Goal: Task Accomplishment & Management: Manage account settings

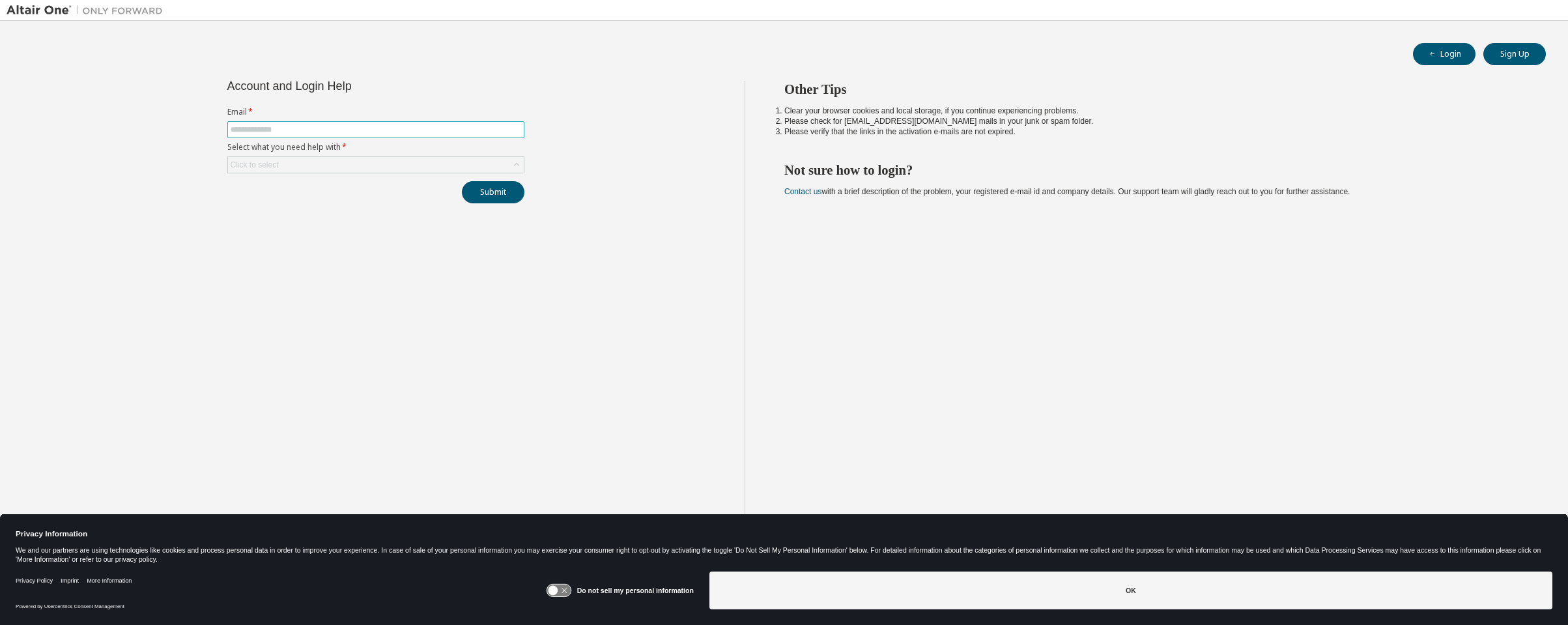
click at [308, 131] on input "text" at bounding box center [376, 130] width 290 height 11
type input "**********"
click at [361, 164] on div "Click to select" at bounding box center [375, 165] width 295 height 16
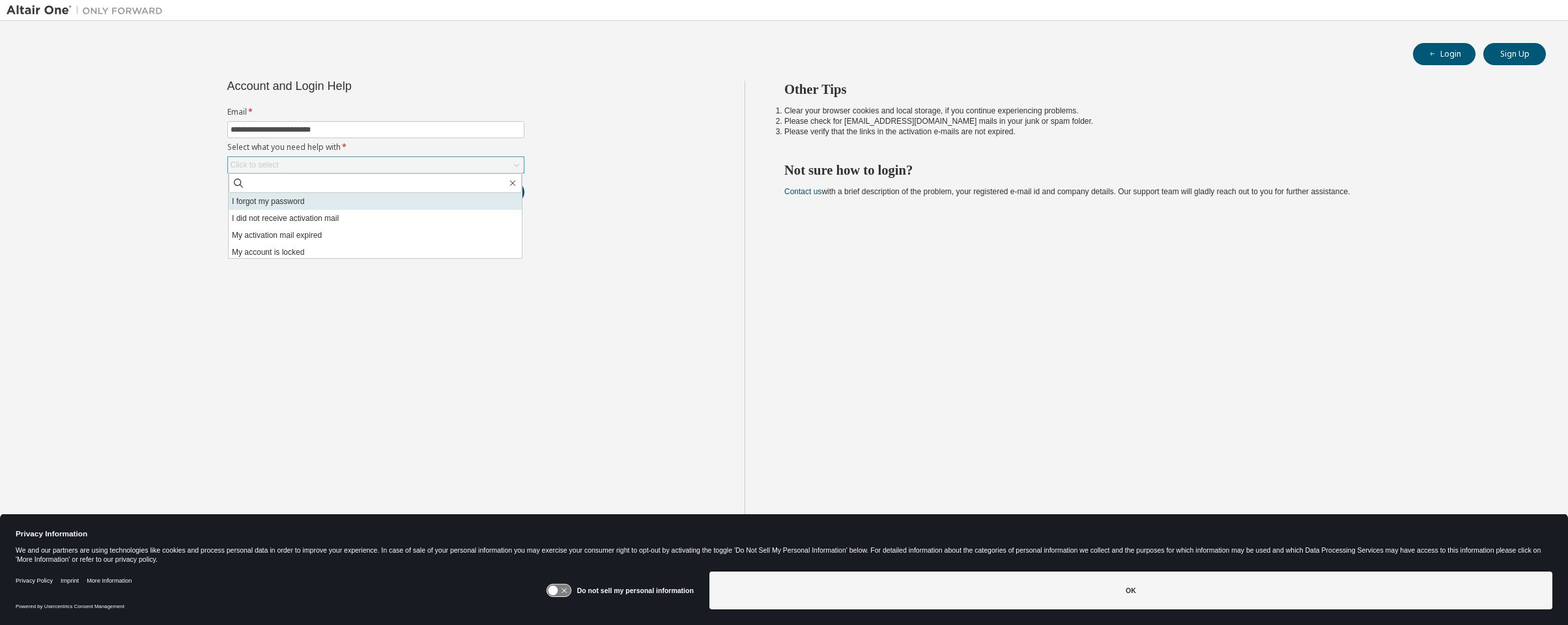
click at [293, 200] on li "I forgot my password" at bounding box center [375, 201] width 293 height 17
click at [488, 191] on button "Submit" at bounding box center [493, 192] width 62 height 22
click at [484, 193] on button "Submit" at bounding box center [493, 192] width 62 height 22
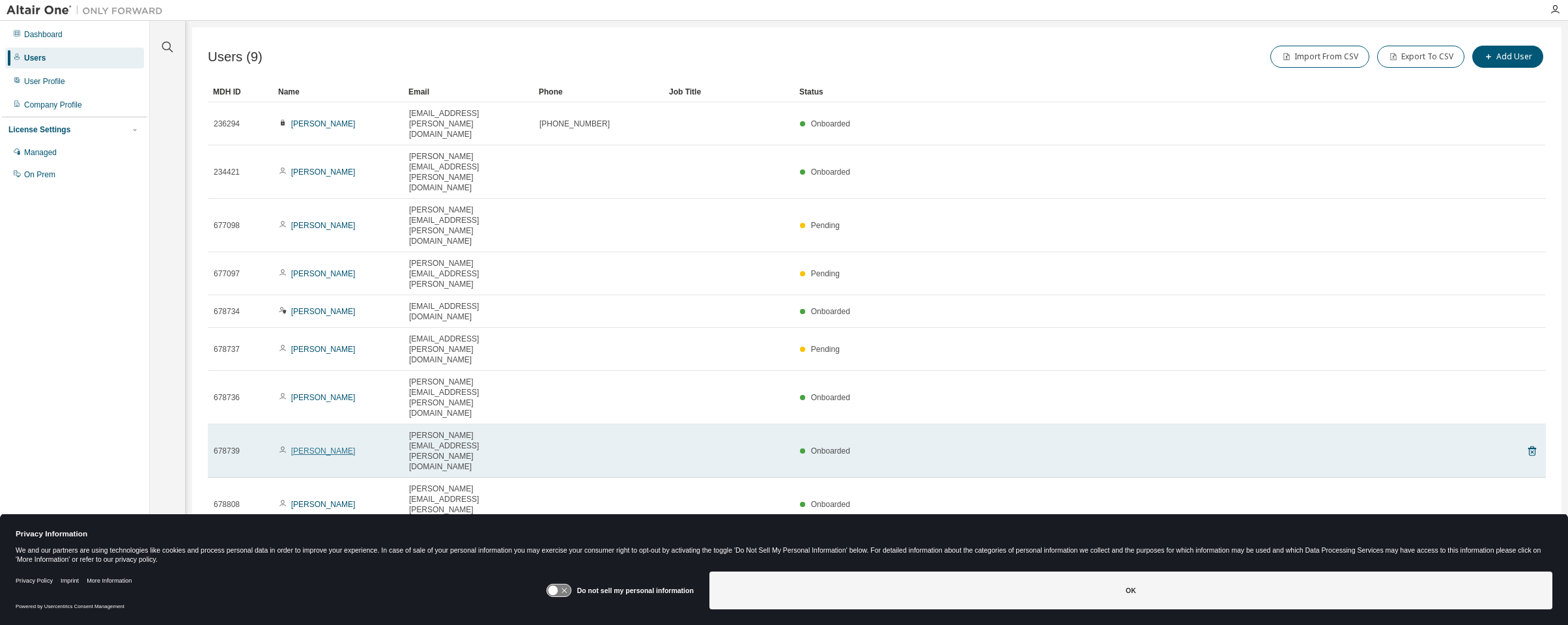
click at [315, 447] on link "[PERSON_NAME]" at bounding box center [324, 450] width 64 height 9
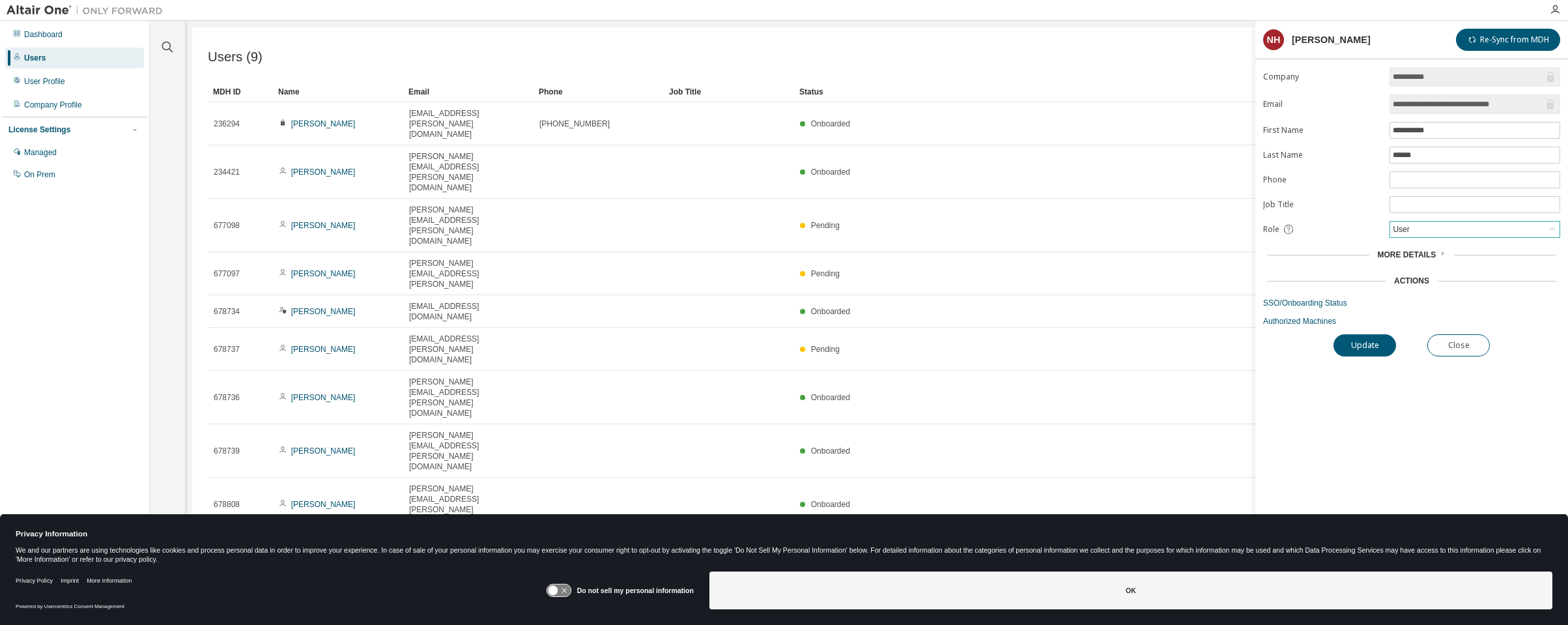
click at [1417, 229] on div "User" at bounding box center [1474, 229] width 170 height 16
click at [1417, 251] on li "Admin" at bounding box center [1473, 246] width 167 height 17
click at [1367, 345] on button "Update" at bounding box center [1364, 345] width 62 height 22
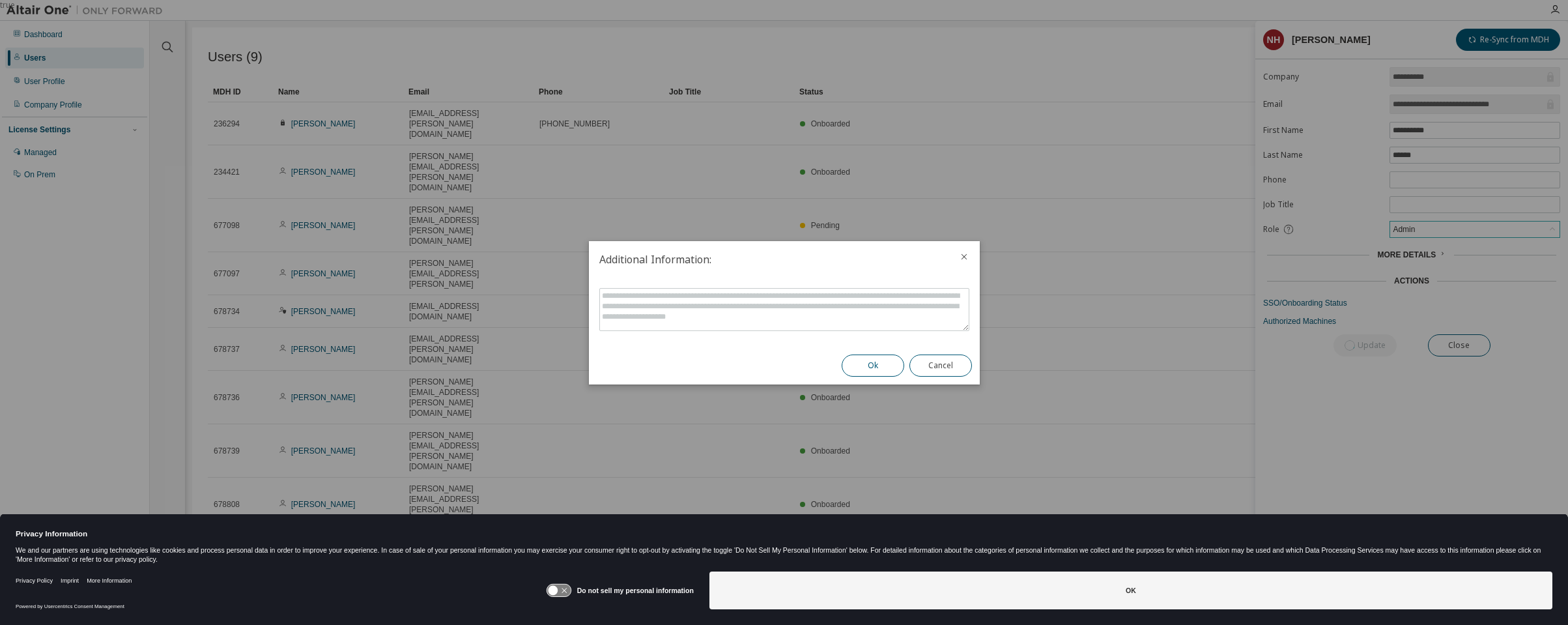
click at [873, 365] on button "Ok" at bounding box center [872, 366] width 62 height 22
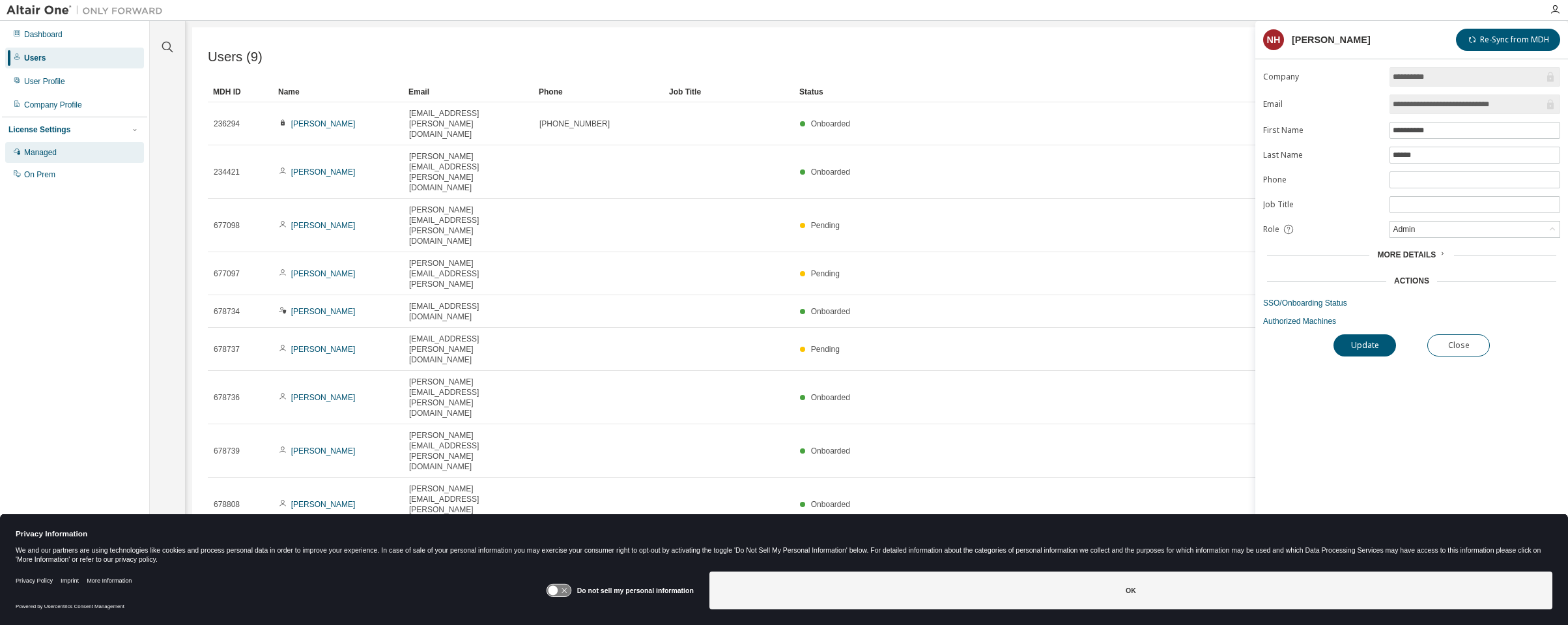
click at [48, 155] on div "Managed" at bounding box center [40, 152] width 32 height 11
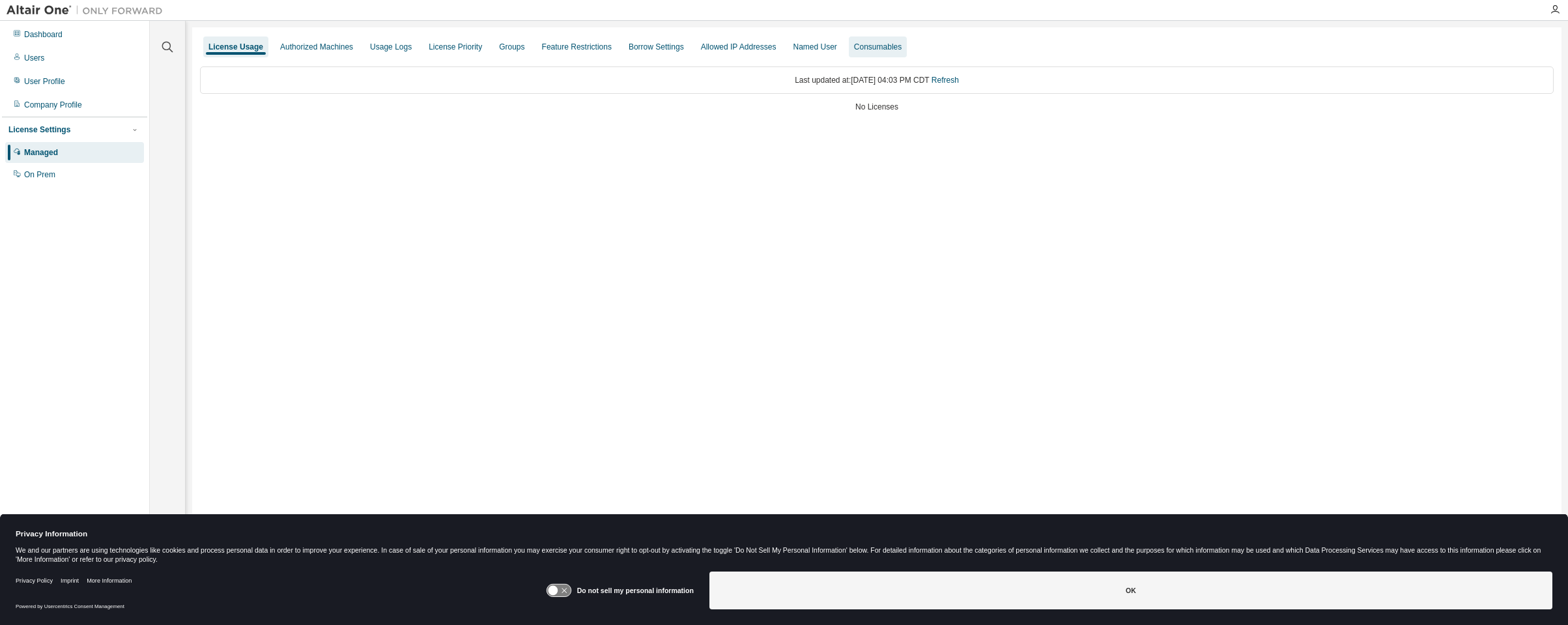
click at [884, 47] on div "Consumables" at bounding box center [877, 47] width 48 height 11
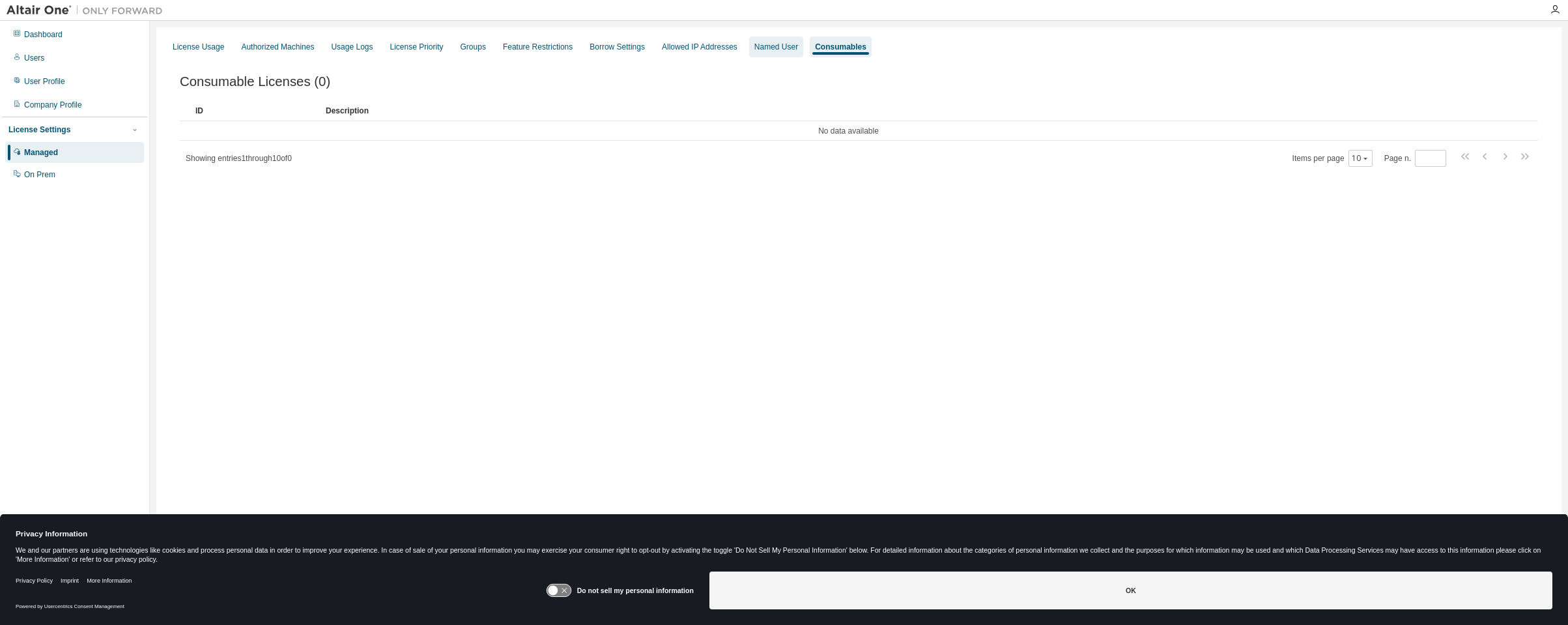
click at [779, 44] on div "Named User" at bounding box center [776, 47] width 44 height 11
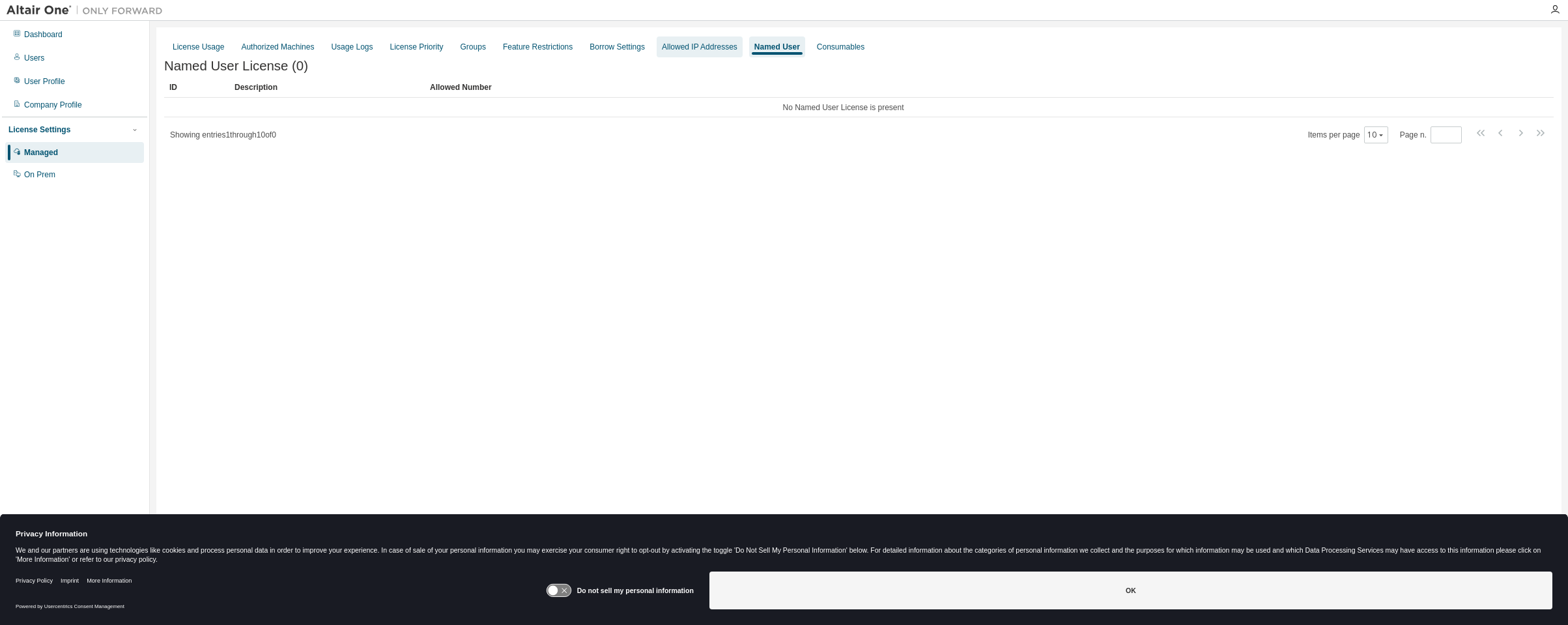
click at [722, 43] on div "Allowed IP Addresses" at bounding box center [700, 47] width 76 height 11
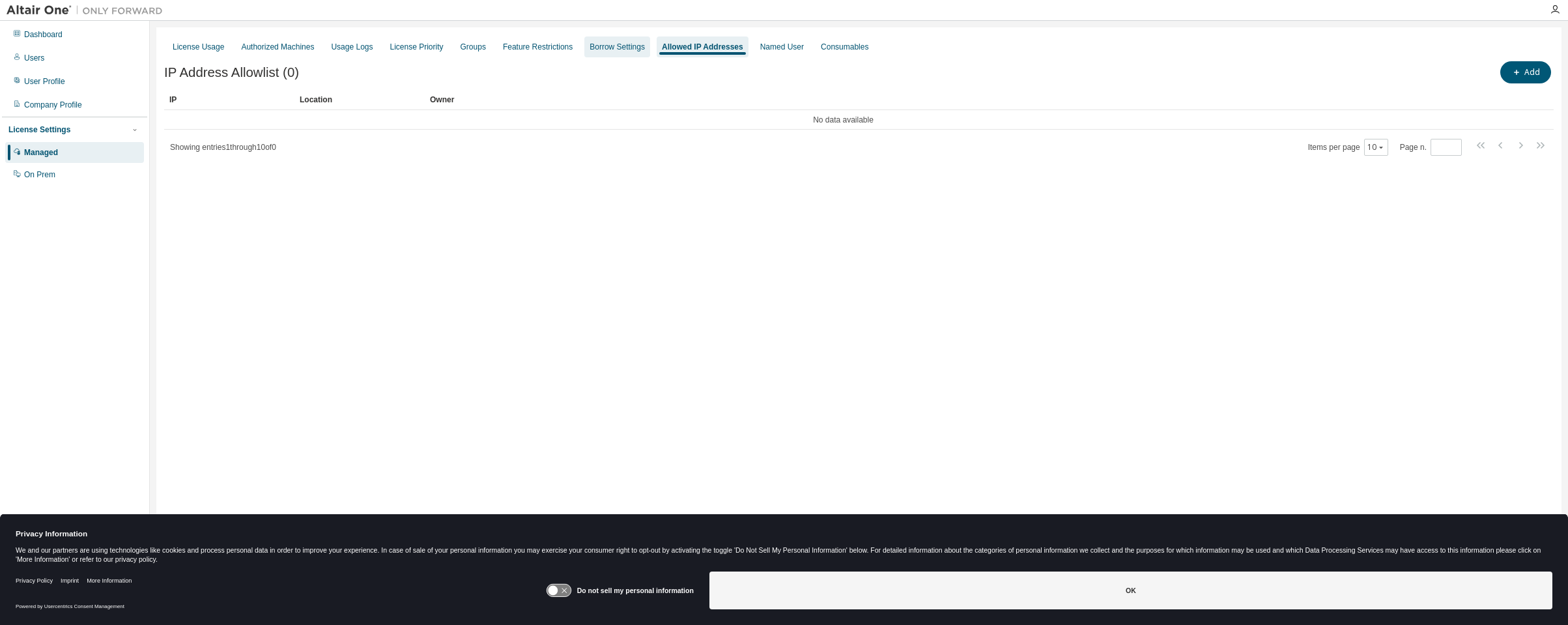
click at [621, 45] on div "Borrow Settings" at bounding box center [617, 47] width 56 height 11
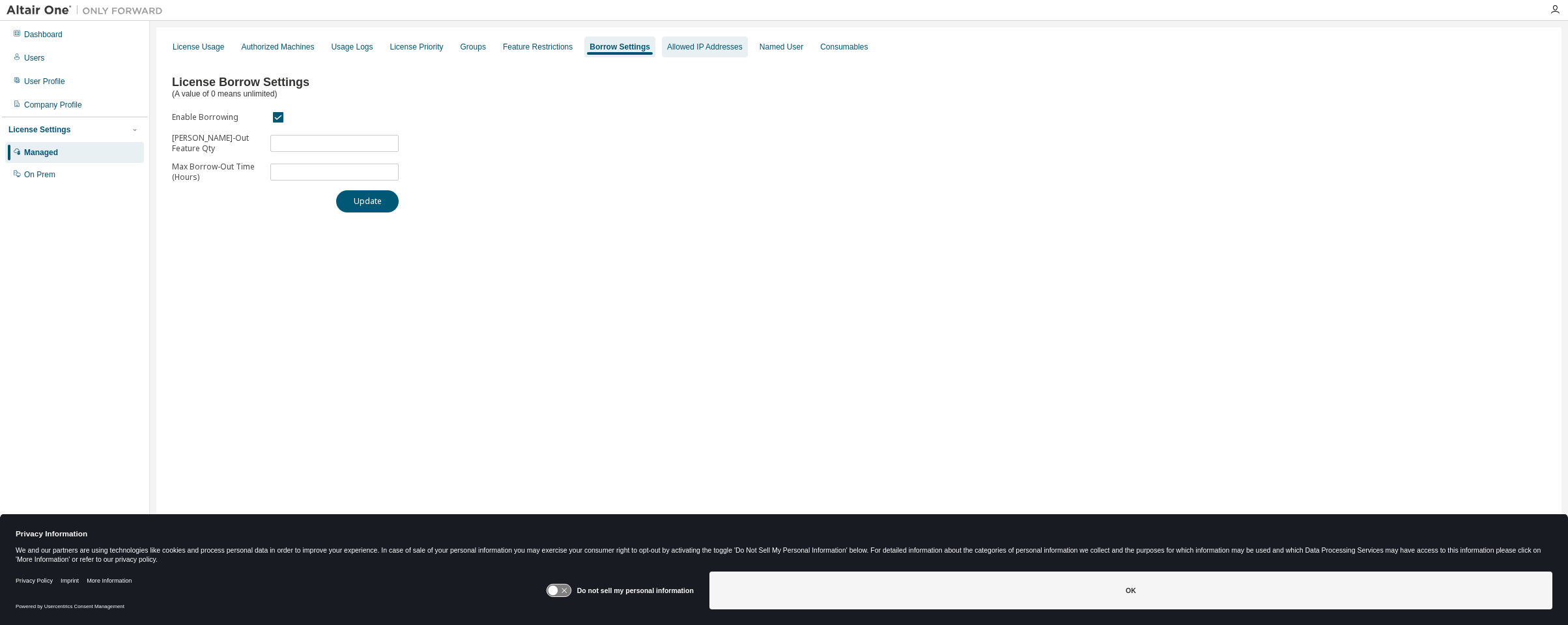
click at [700, 45] on div "Allowed IP Addresses" at bounding box center [705, 47] width 76 height 11
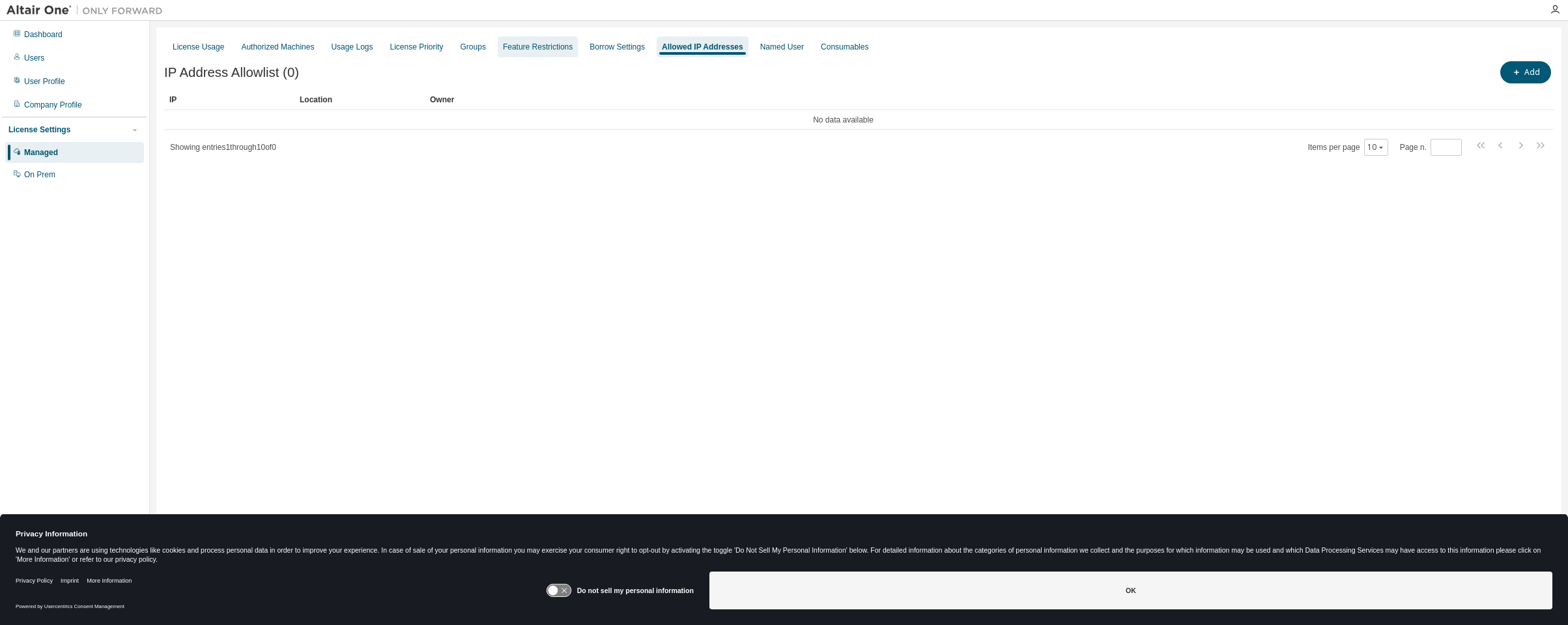
click at [545, 44] on div "Feature Restrictions" at bounding box center [538, 47] width 70 height 11
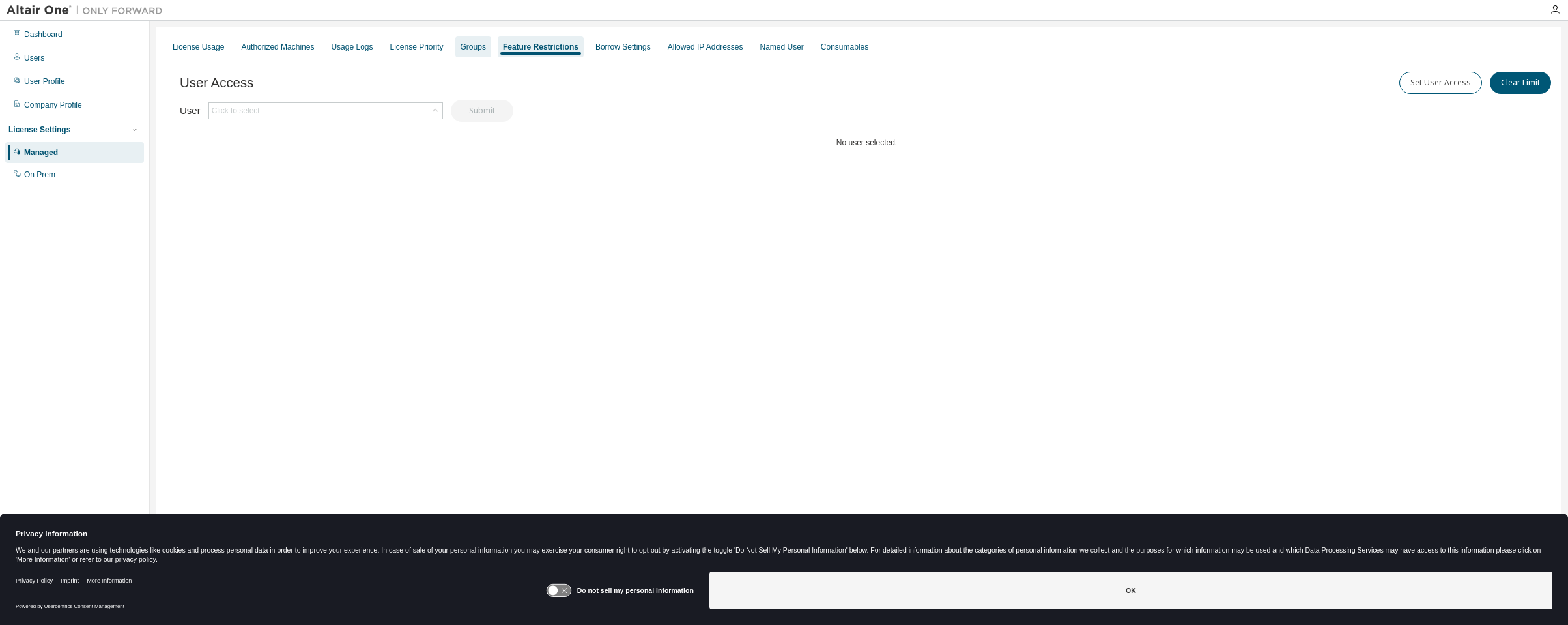
click at [471, 48] on div "Groups" at bounding box center [473, 47] width 25 height 11
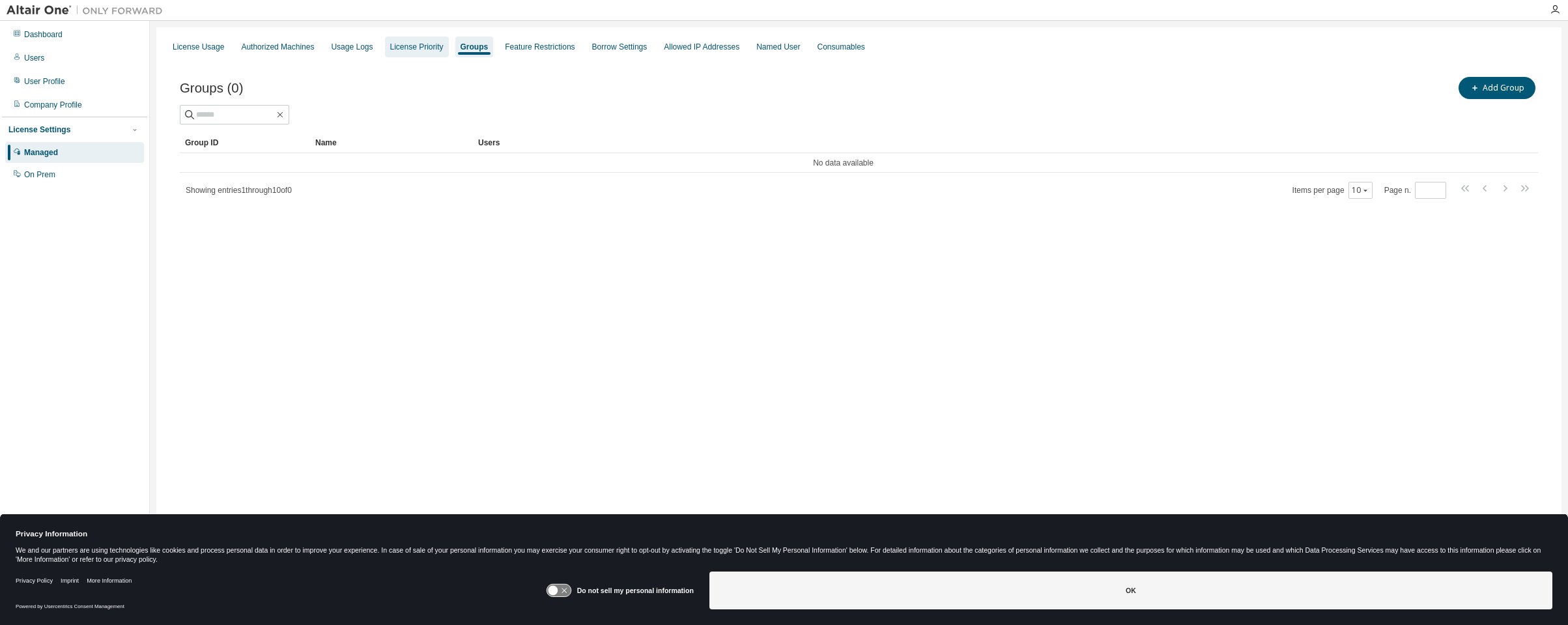
click at [431, 50] on div "License Priority" at bounding box center [416, 47] width 54 height 11
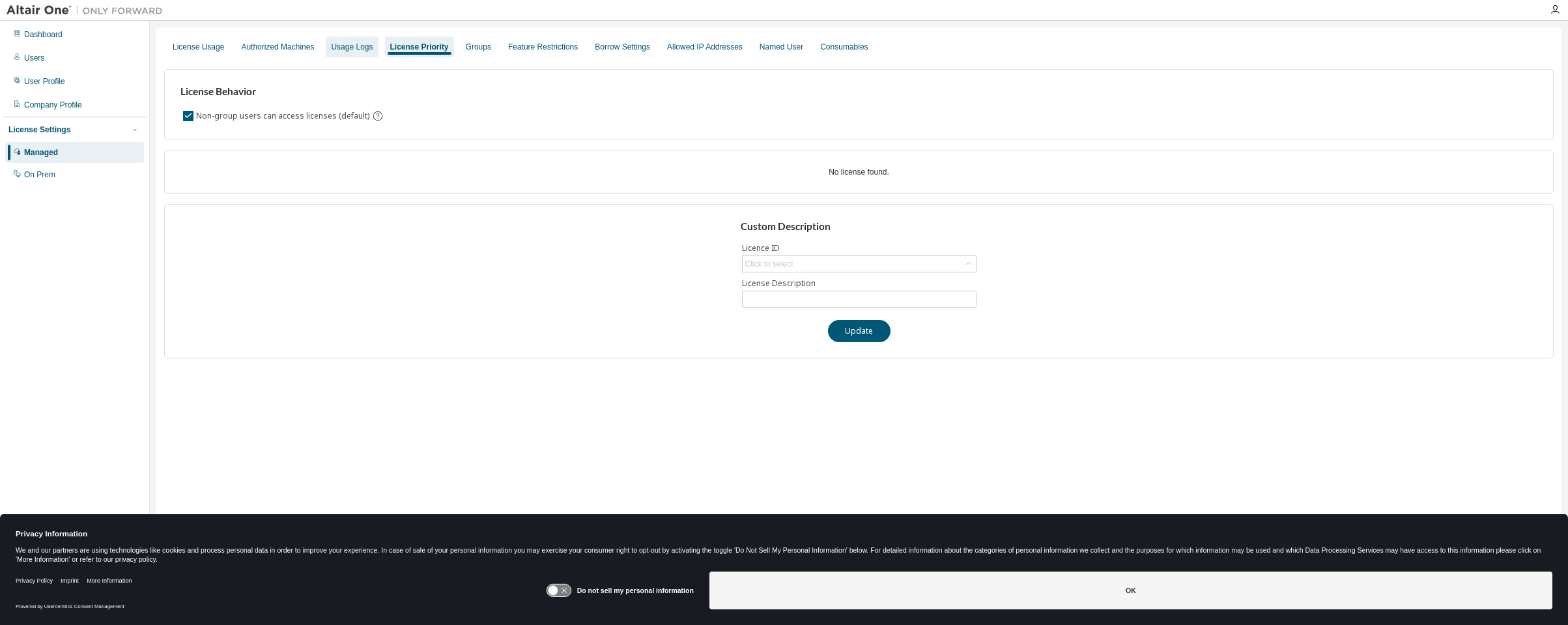
click at [354, 49] on div "Usage Logs" at bounding box center [351, 47] width 42 height 11
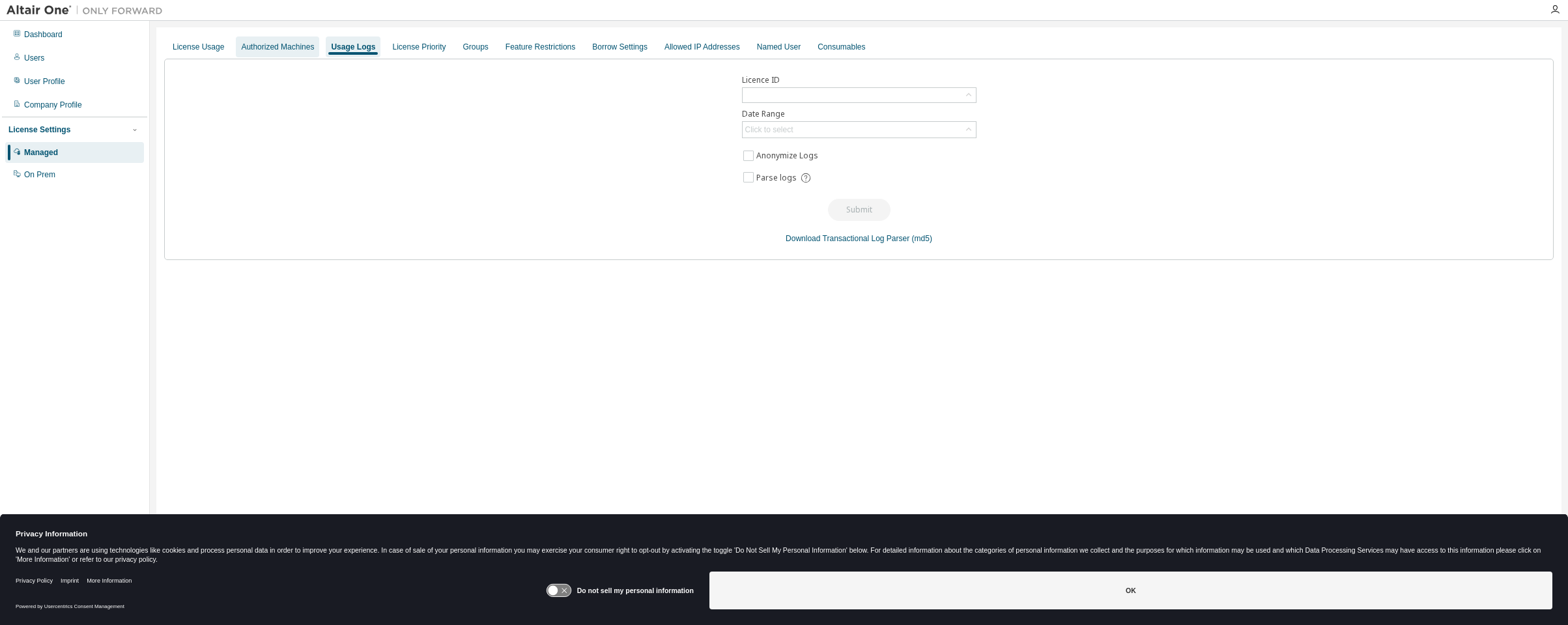
click at [253, 45] on div "Authorized Machines" at bounding box center [277, 47] width 73 height 11
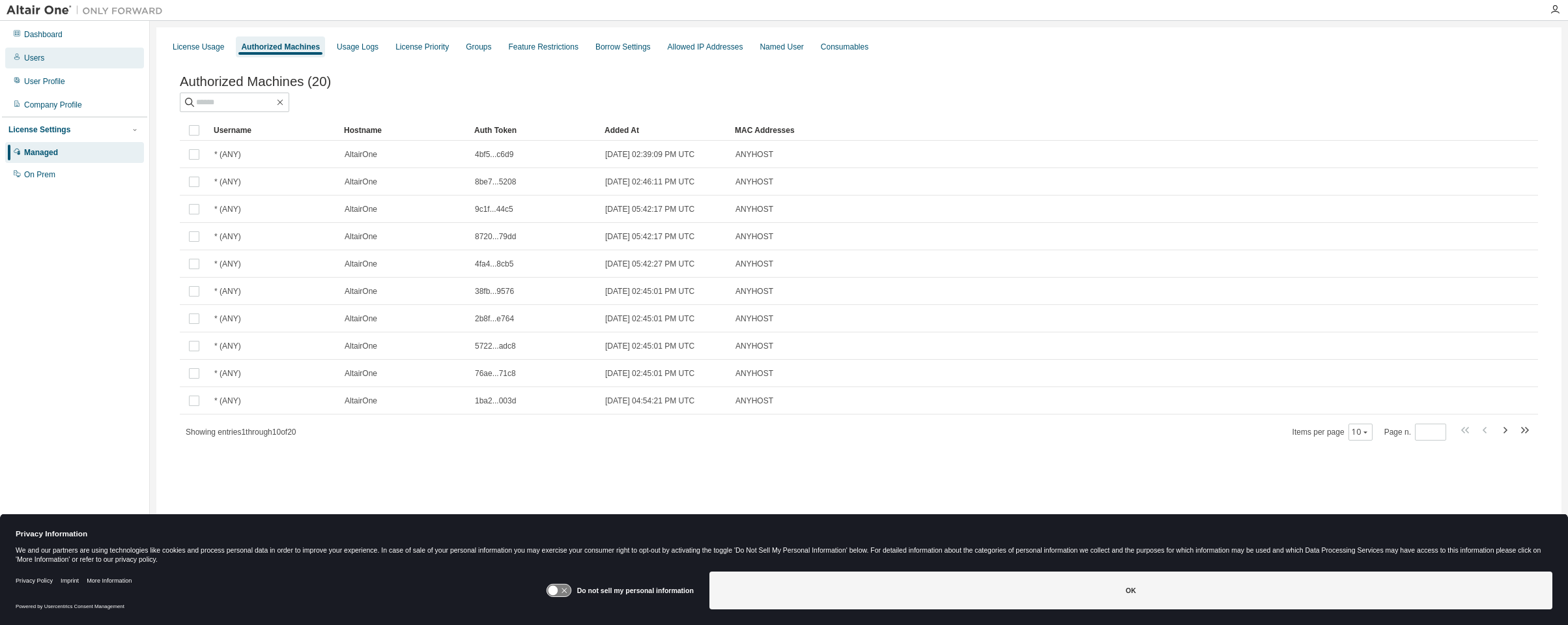
click at [43, 59] on div "Users" at bounding box center [74, 58] width 138 height 20
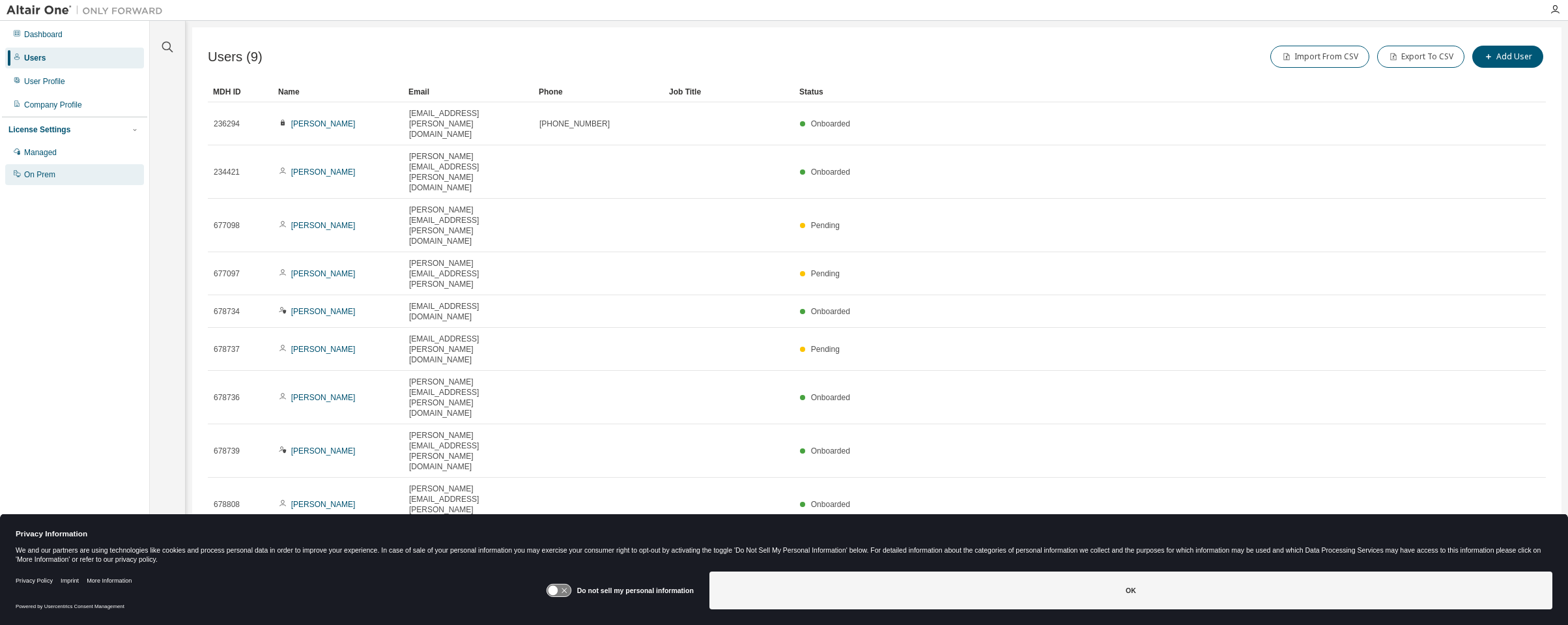
click at [44, 176] on div "On Prem" at bounding box center [40, 175] width 31 height 11
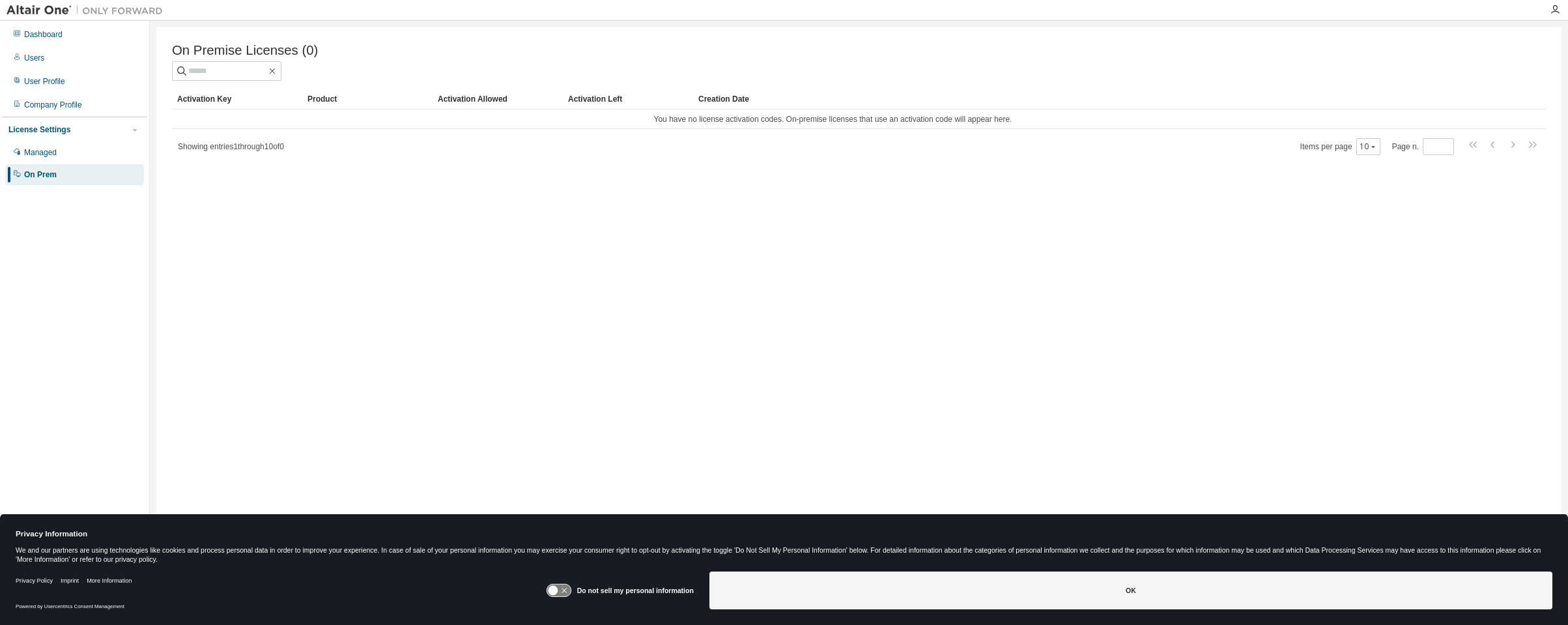
click at [191, 428] on div "On Premise Licenses (0) Clear Load Save Save As Field Operator Value Select fil…" at bounding box center [859, 303] width 1405 height 553
